Goal: Find specific page/section: Find specific page/section

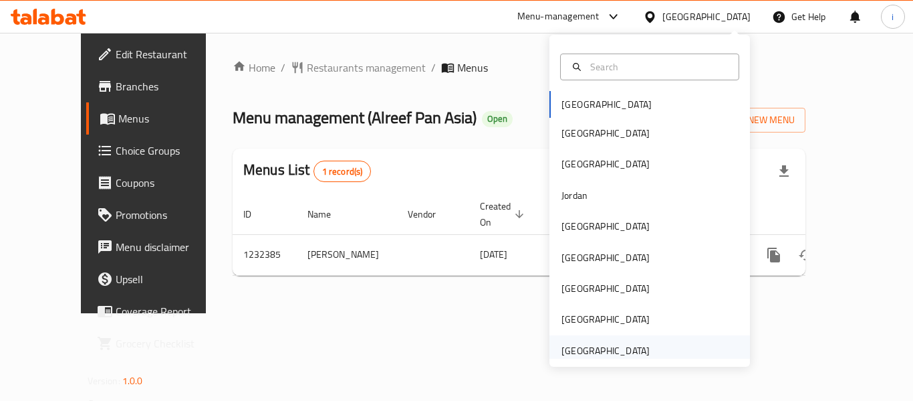
click at [584, 353] on div "[GEOGRAPHIC_DATA]" at bounding box center [606, 350] width 88 height 15
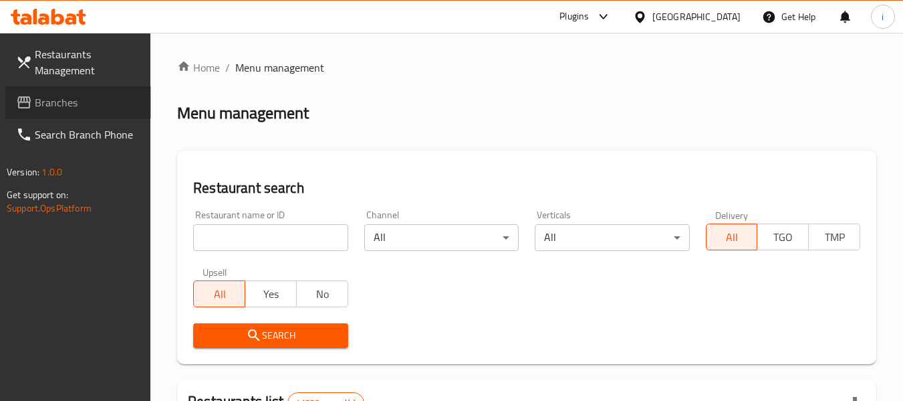
click at [70, 100] on span "Branches" at bounding box center [88, 102] width 106 height 16
